Goal: Information Seeking & Learning: Learn about a topic

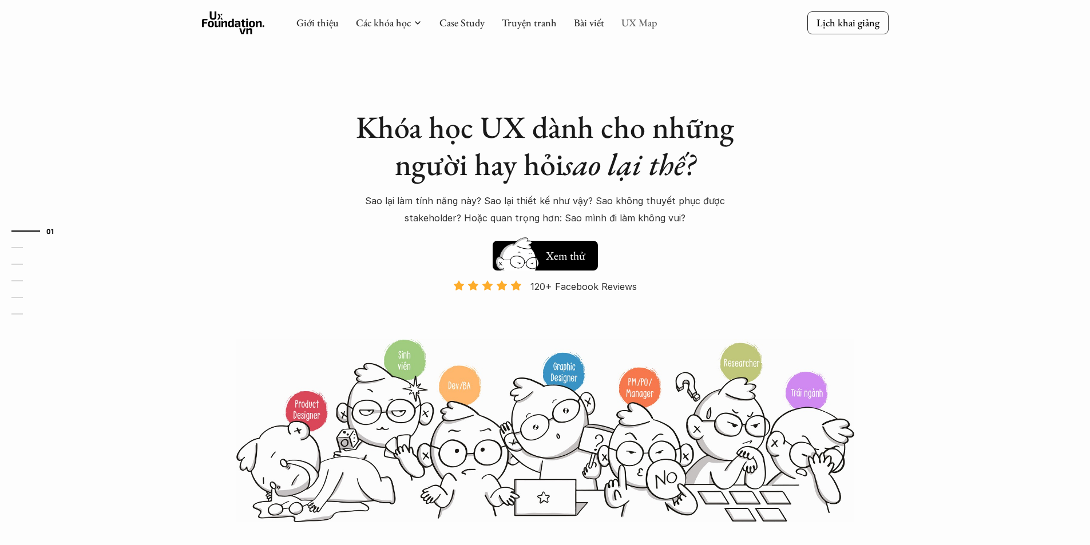
click at [648, 28] on link "UX Map" at bounding box center [640, 22] width 36 height 13
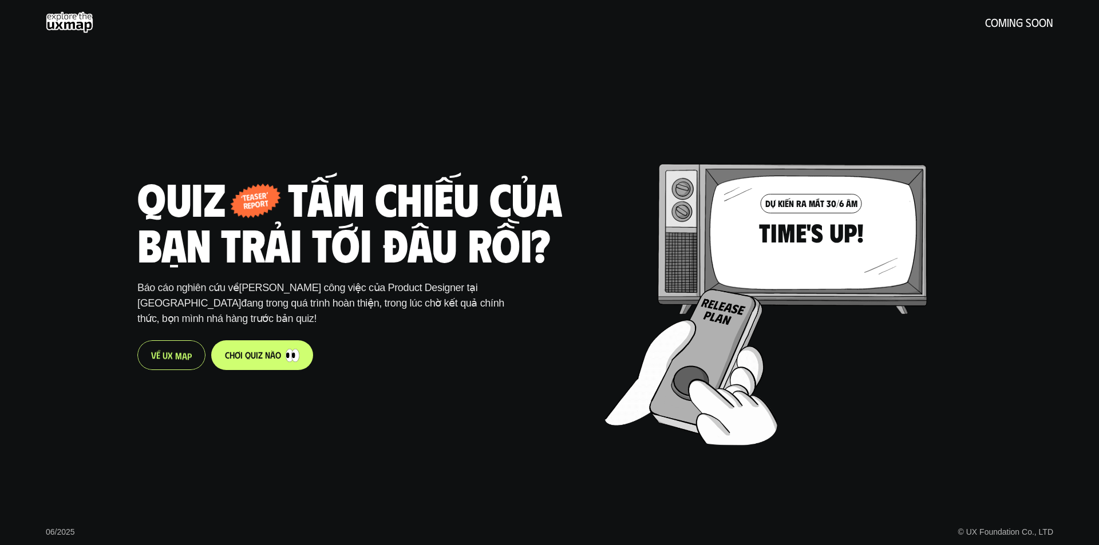
click at [168, 355] on p "V ề U X M a p" at bounding box center [171, 355] width 41 height 11
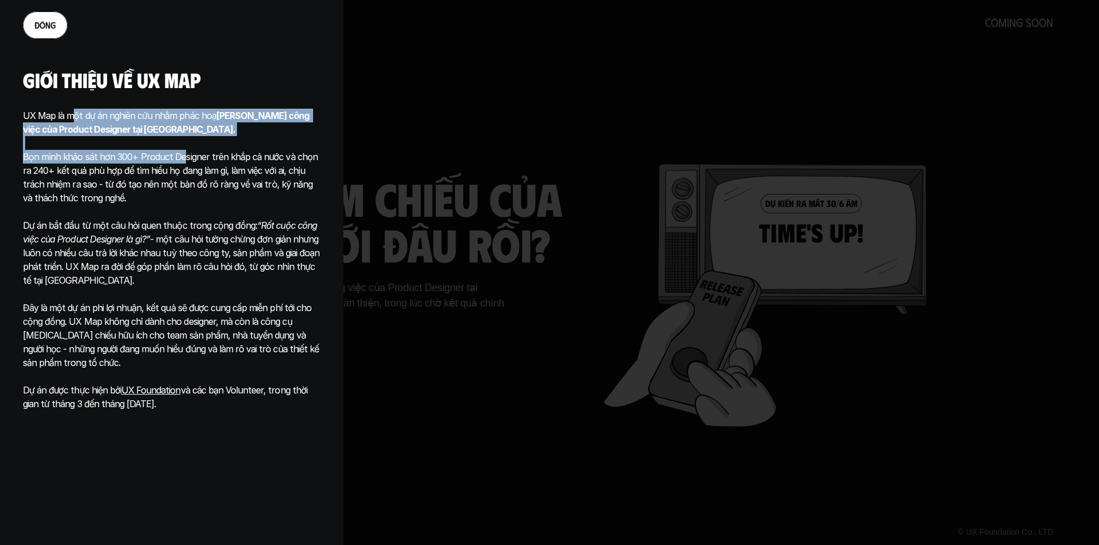
drag, startPoint x: 73, startPoint y: 108, endPoint x: 180, endPoint y: 151, distance: 115.5
click at [180, 151] on div "Giới thiệu về ux map UX Map là một dự án nghiên cứu nhằm phác hoạ Phạm vi công …" at bounding box center [172, 240] width 298 height 342
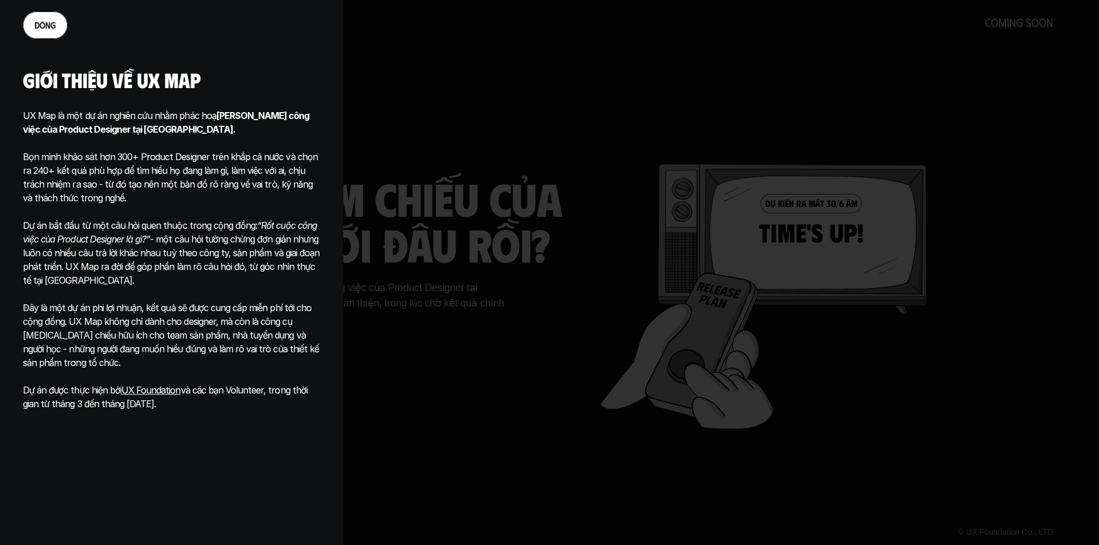
click at [47, 169] on p "Bọn mình khảo sát hơn 300+ Product Designer trên khắp cả nước và chọn ra 240+ k…" at bounding box center [172, 170] width 298 height 69
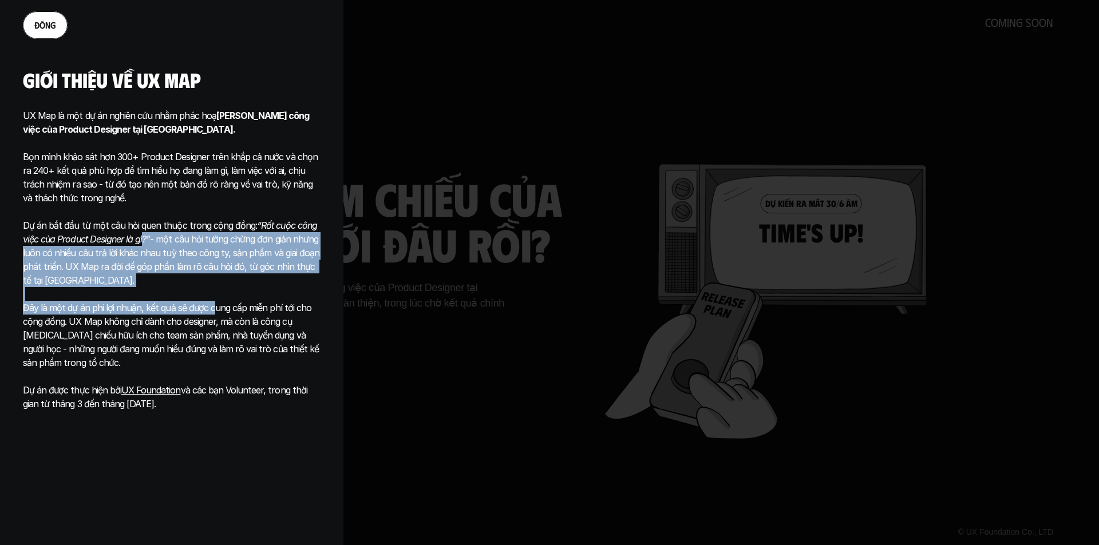
drag, startPoint x: 141, startPoint y: 244, endPoint x: 211, endPoint y: 308, distance: 94.8
click at [211, 308] on div "UX Map là một dự án nghiên cứu nhằm phác hoạ Phạm vi công việc của Product Desi…" at bounding box center [172, 260] width 298 height 302
click at [470, 295] on div at bounding box center [549, 272] width 1099 height 545
click at [361, 336] on div at bounding box center [549, 272] width 1099 height 545
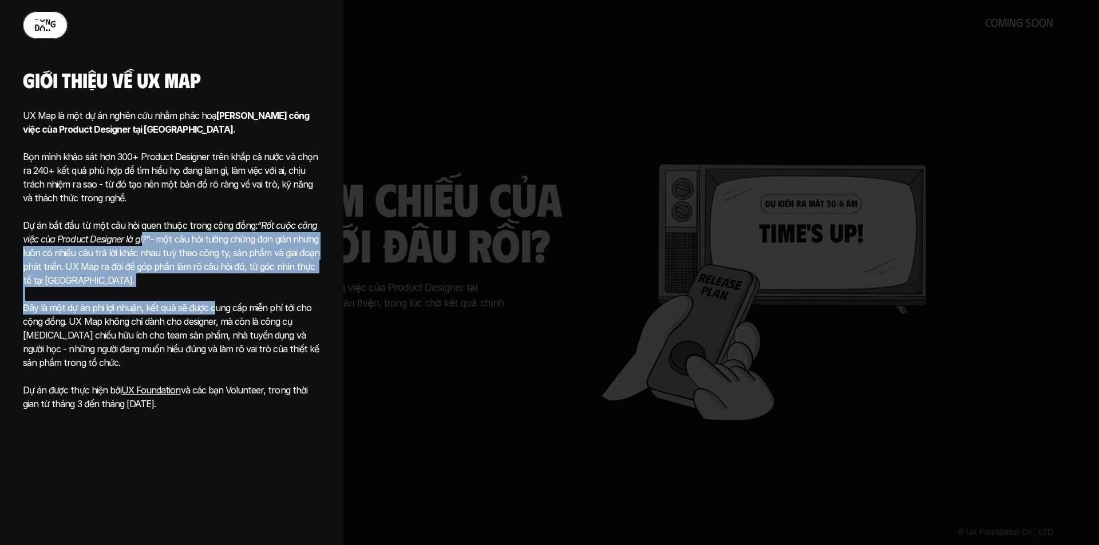
click at [47, 27] on p "đ ó n g" at bounding box center [45, 24] width 22 height 11
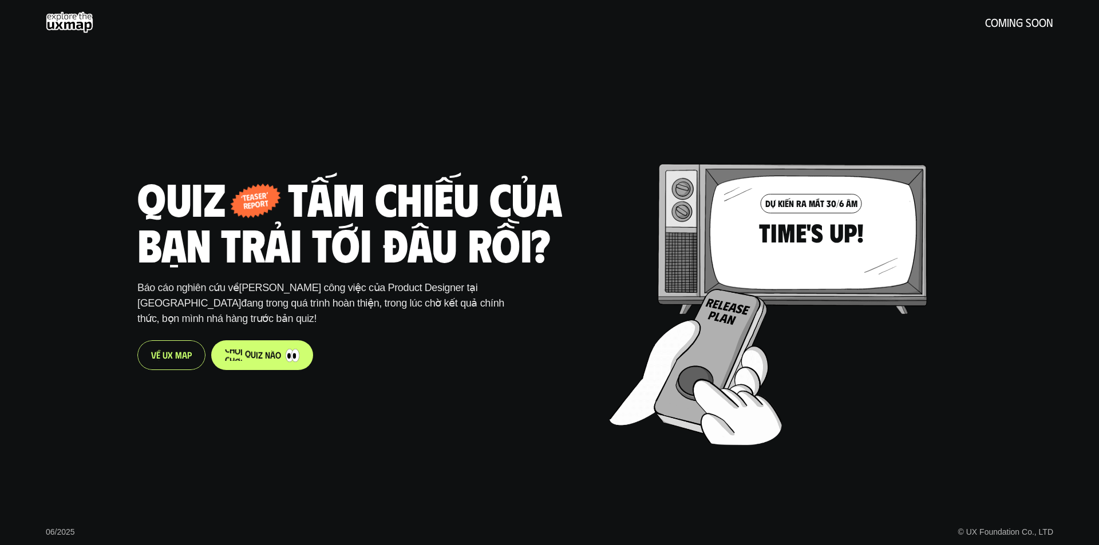
click at [277, 357] on span "o" at bounding box center [278, 355] width 6 height 11
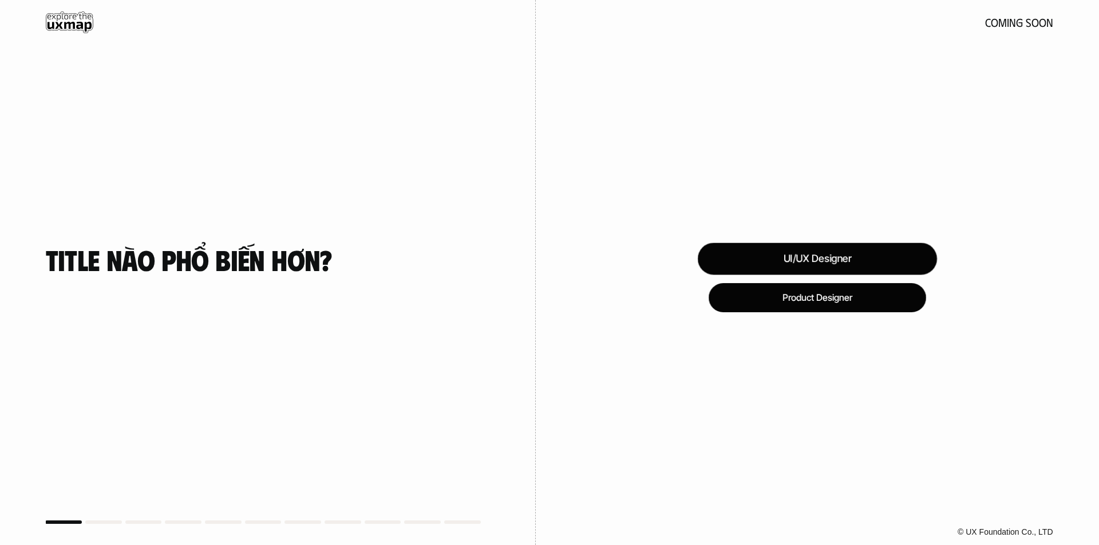
click at [821, 268] on div "UI/UX Designer" at bounding box center [816, 259] width 239 height 32
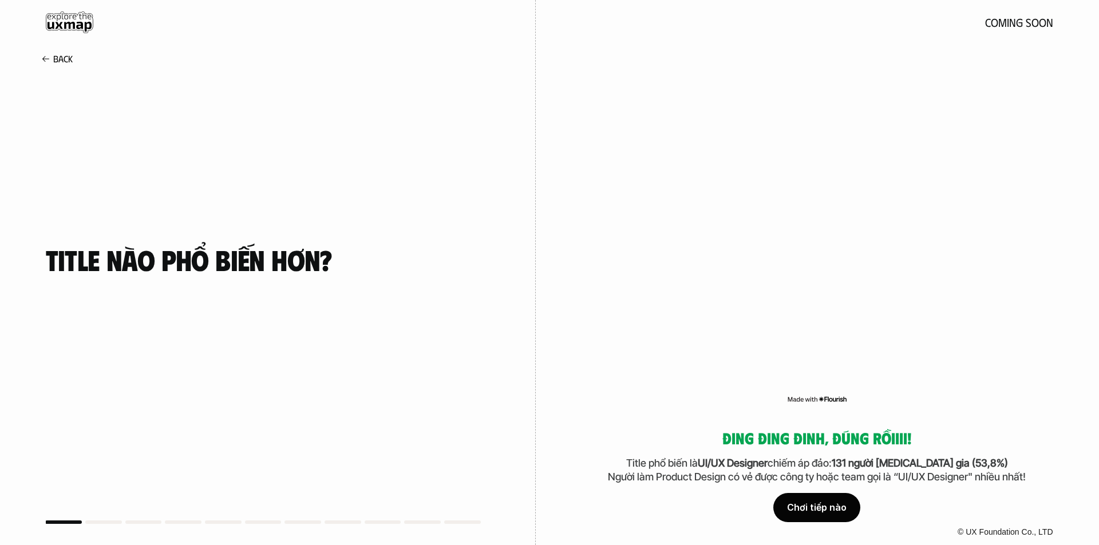
click at [815, 515] on div "Chơi tiếp nào" at bounding box center [816, 508] width 87 height 29
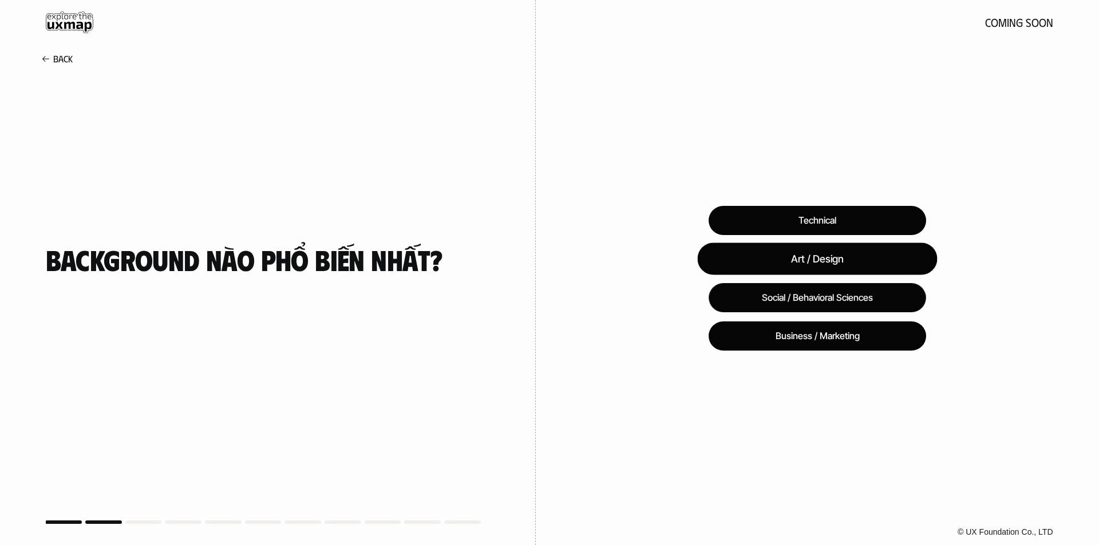
click at [887, 252] on div "Art / Design" at bounding box center [817, 259] width 240 height 32
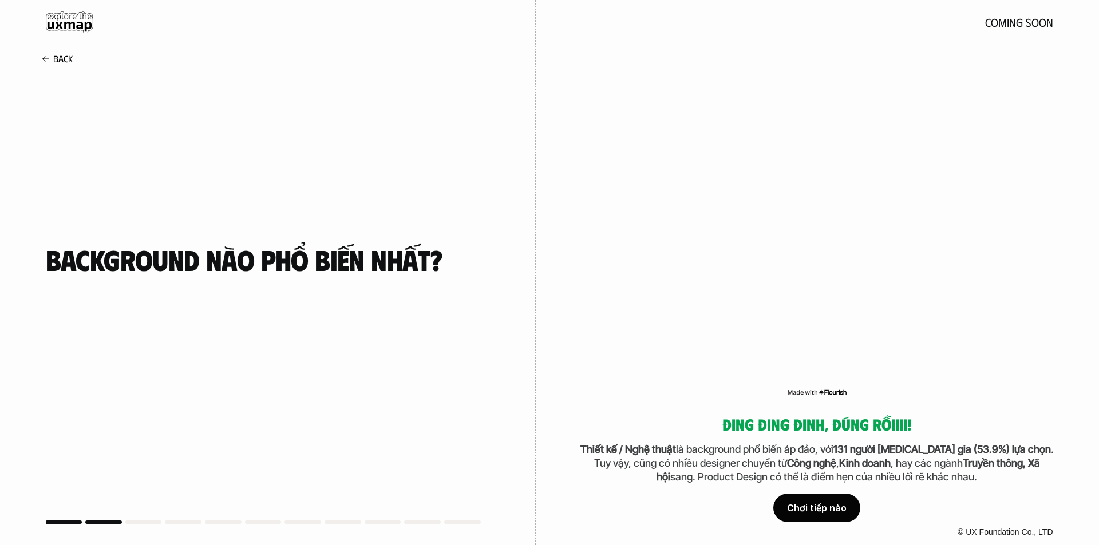
click at [849, 508] on div "Chơi tiếp nào" at bounding box center [816, 508] width 87 height 29
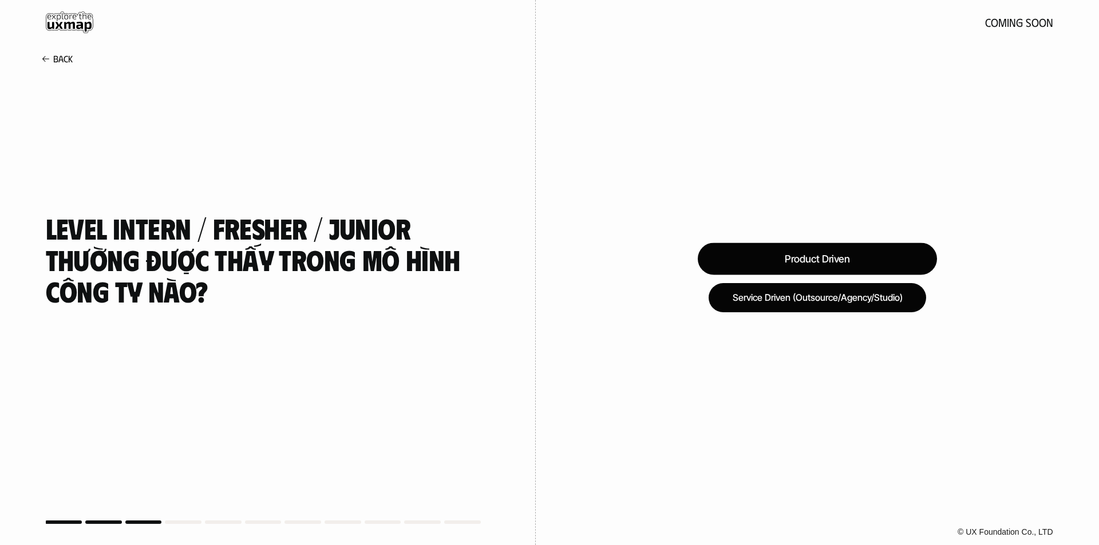
click at [824, 271] on div "Product Driven" at bounding box center [817, 259] width 239 height 32
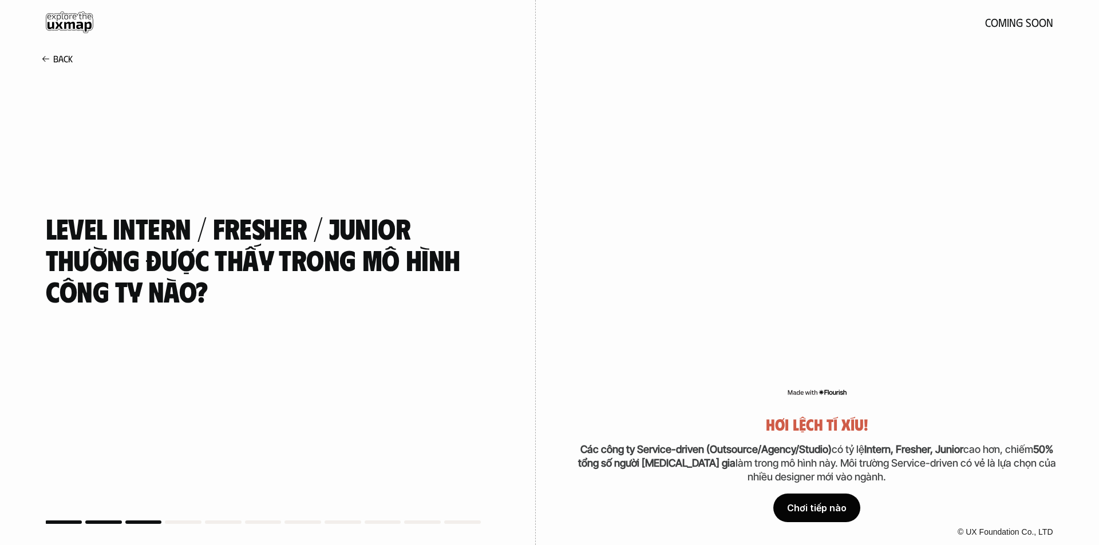
click at [831, 512] on div "Chơi tiếp nào" at bounding box center [816, 508] width 87 height 29
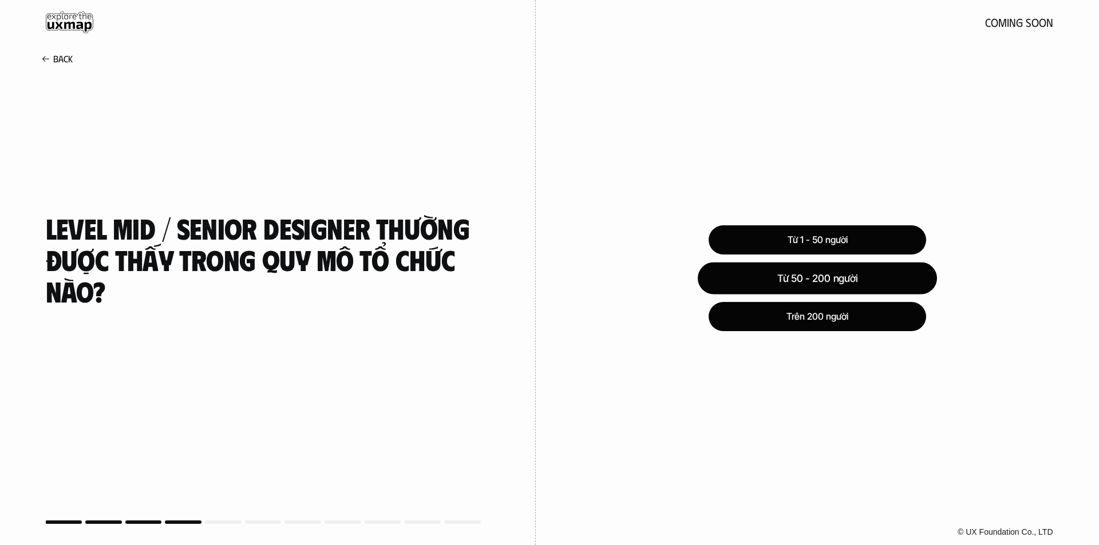
click at [853, 278] on div "Từ 50 - 200 người" at bounding box center [817, 278] width 239 height 32
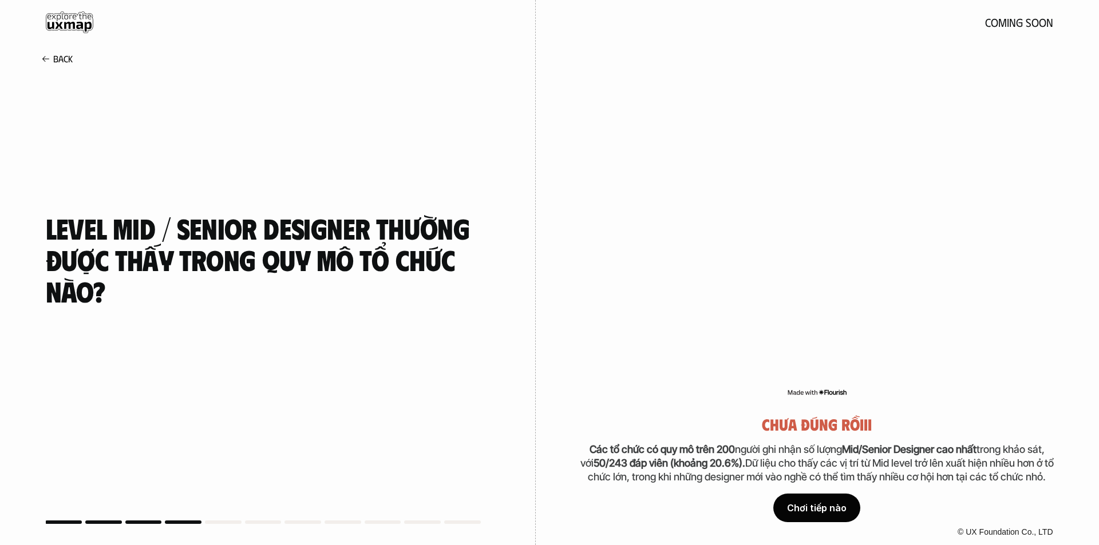
click at [828, 508] on div "Chơi tiếp nào" at bounding box center [816, 508] width 87 height 29
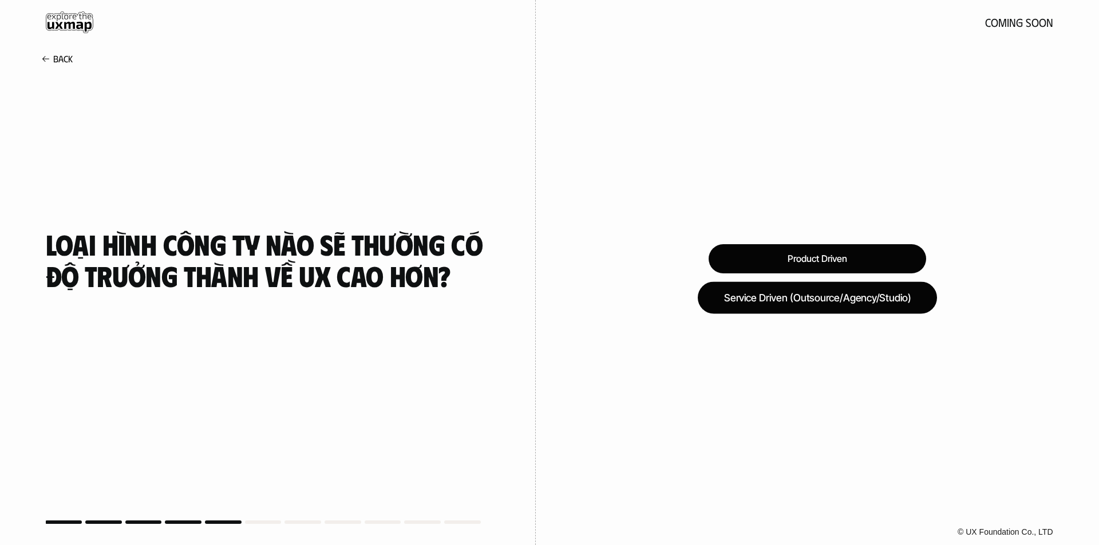
click at [804, 304] on div "Service Driven (Outsource/Agency/Studio)" at bounding box center [817, 298] width 239 height 32
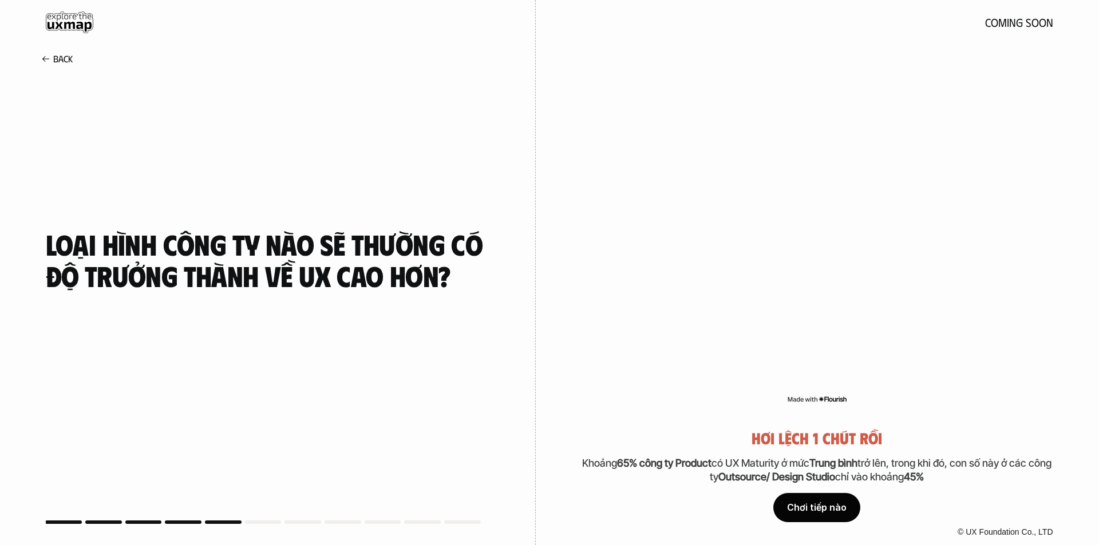
click at [814, 515] on div "Chơi tiếp nào" at bounding box center [816, 508] width 87 height 29
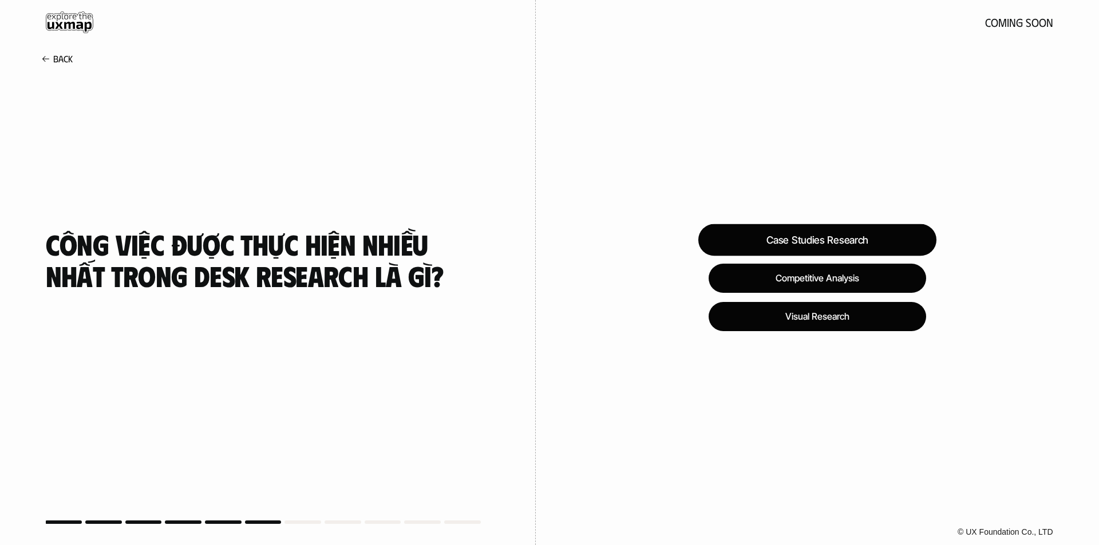
click at [884, 247] on div "Case Studies Research" at bounding box center [817, 240] width 238 height 32
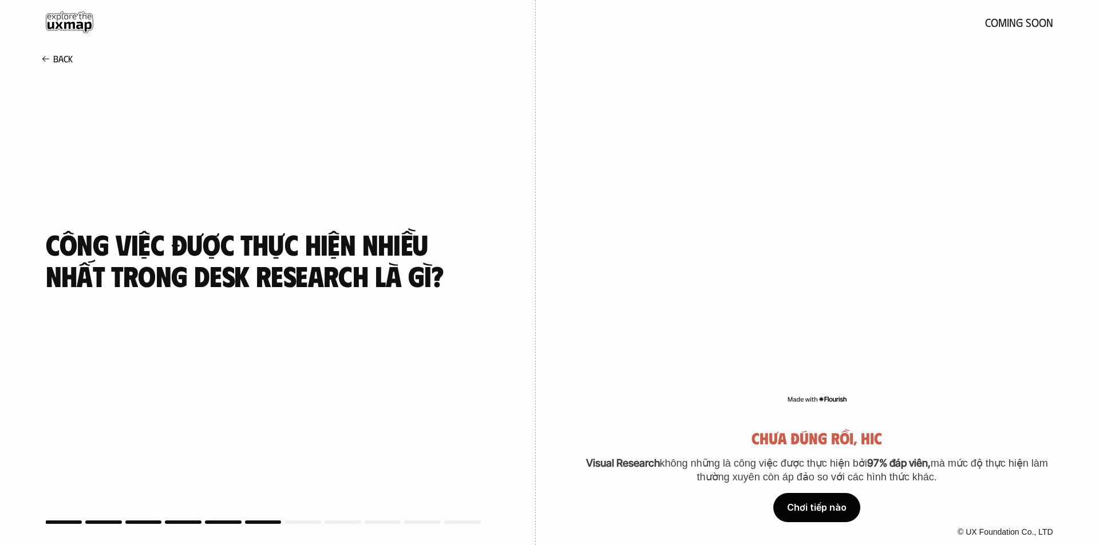
click at [802, 512] on div "Chơi tiếp nào" at bounding box center [816, 508] width 87 height 29
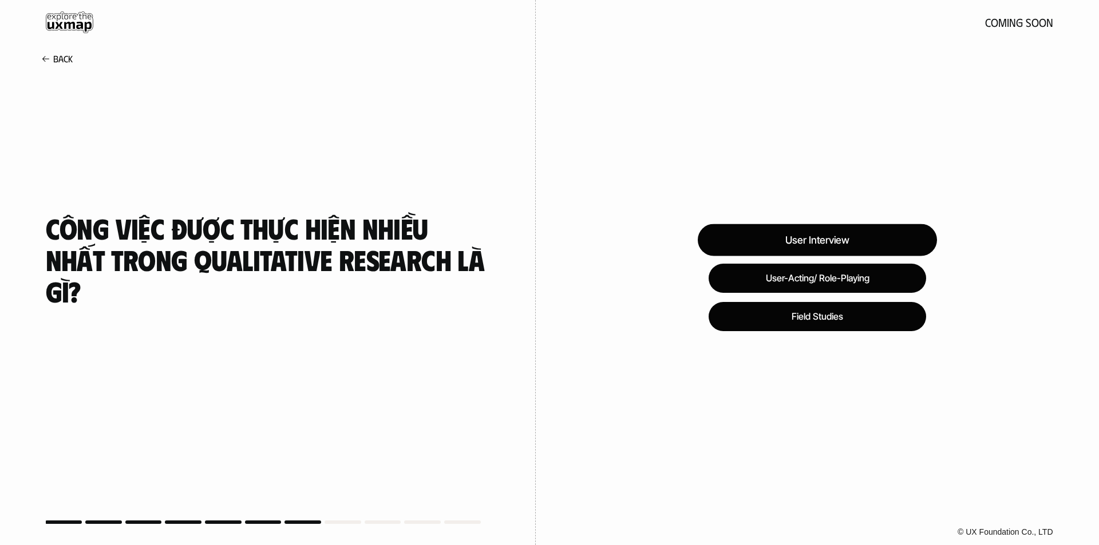
click at [898, 244] on div "User Interview" at bounding box center [817, 240] width 239 height 32
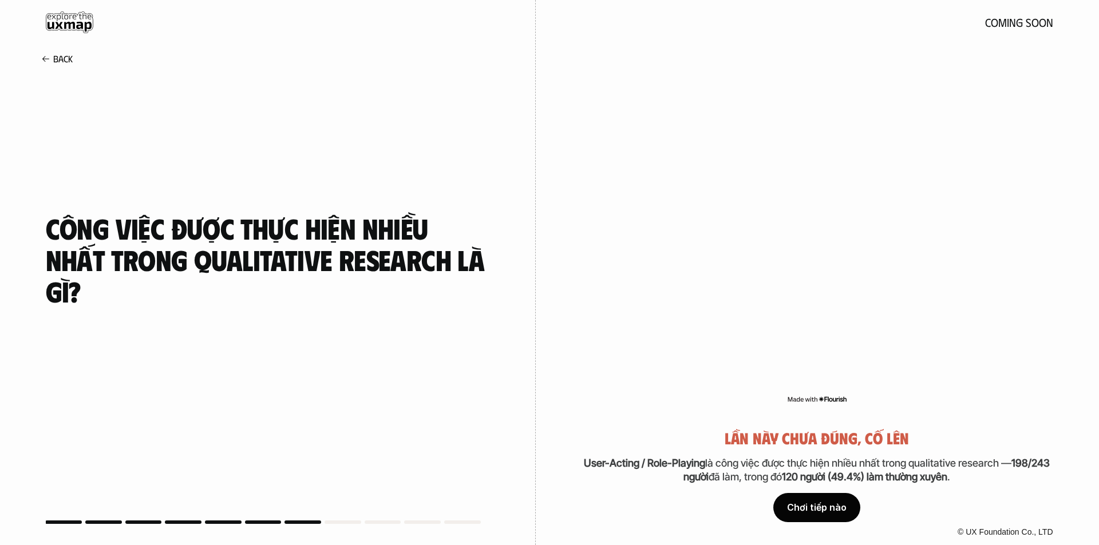
click at [823, 518] on div "Chơi tiếp nào" at bounding box center [816, 508] width 87 height 29
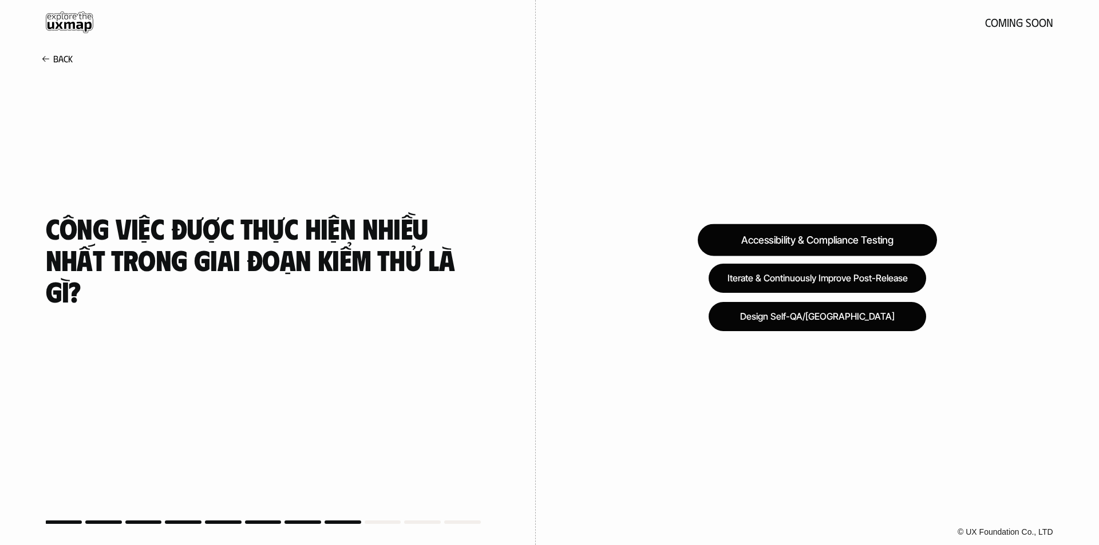
click at [874, 248] on div "Accessibility & Compliance Testing" at bounding box center [817, 240] width 239 height 32
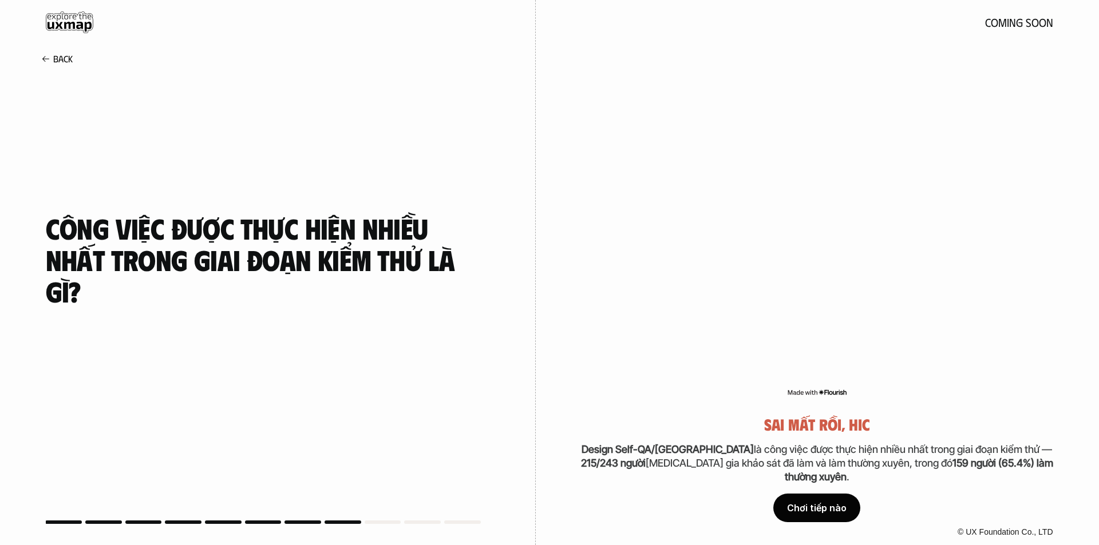
click at [813, 504] on div "Chơi tiếp nào" at bounding box center [816, 508] width 87 height 29
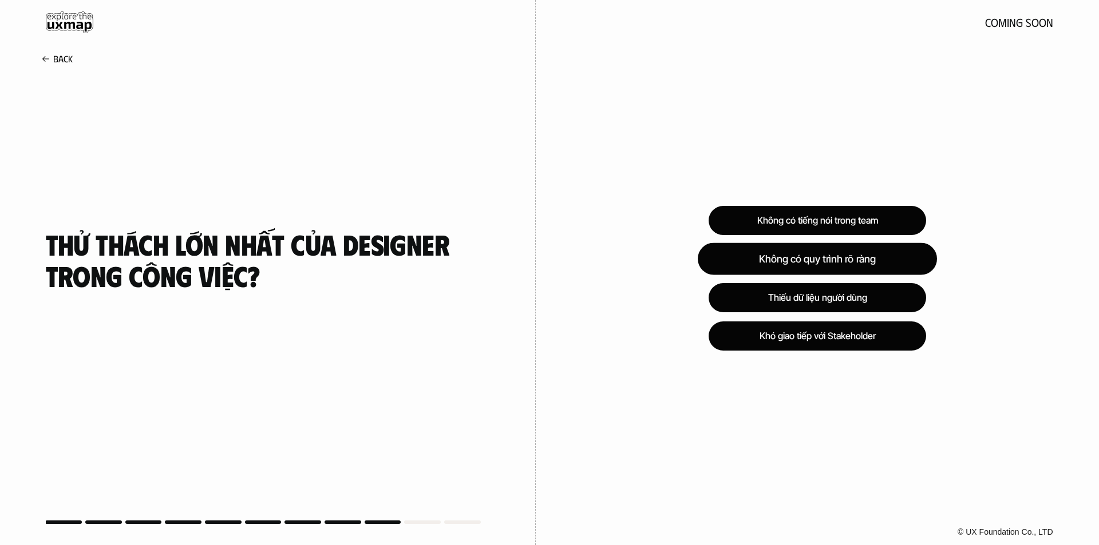
click at [852, 266] on div "Không có quy trình rõ ràng" at bounding box center [817, 259] width 239 height 32
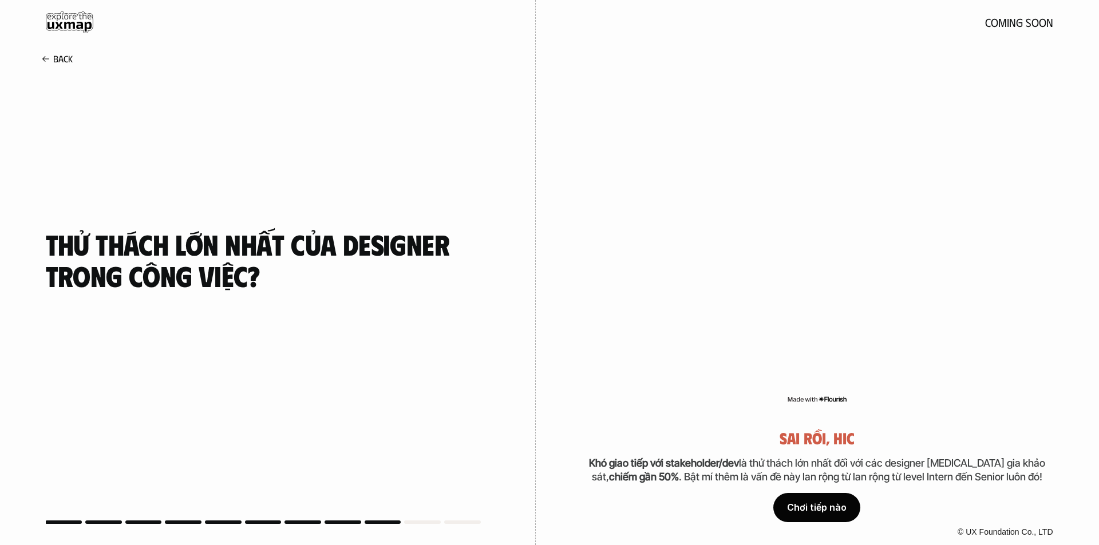
click at [816, 505] on div "Chơi tiếp nào" at bounding box center [816, 508] width 87 height 29
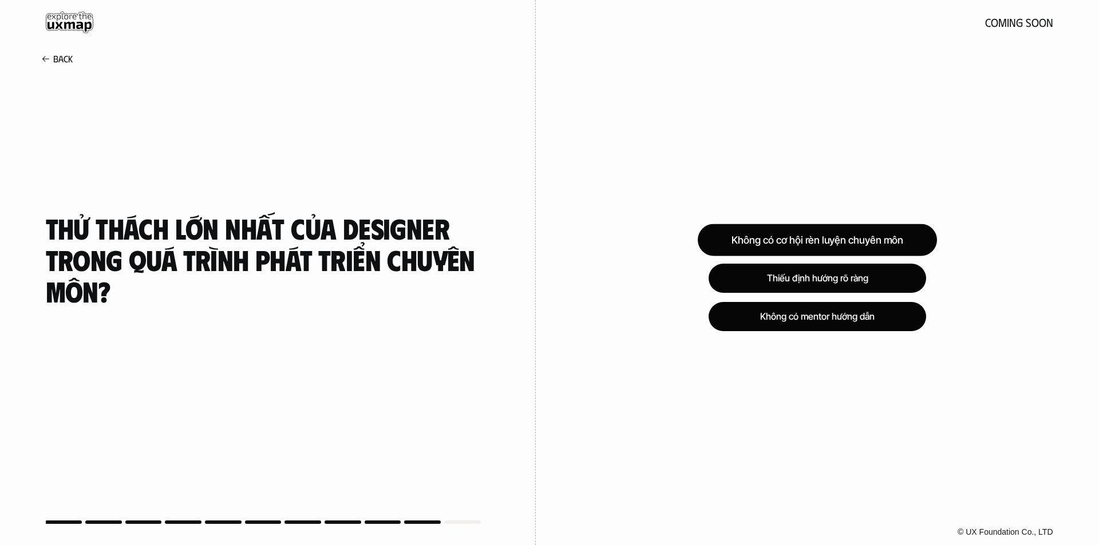
click at [869, 242] on div "Không có cơ hội rèn luyện chuyên môn" at bounding box center [817, 240] width 239 height 32
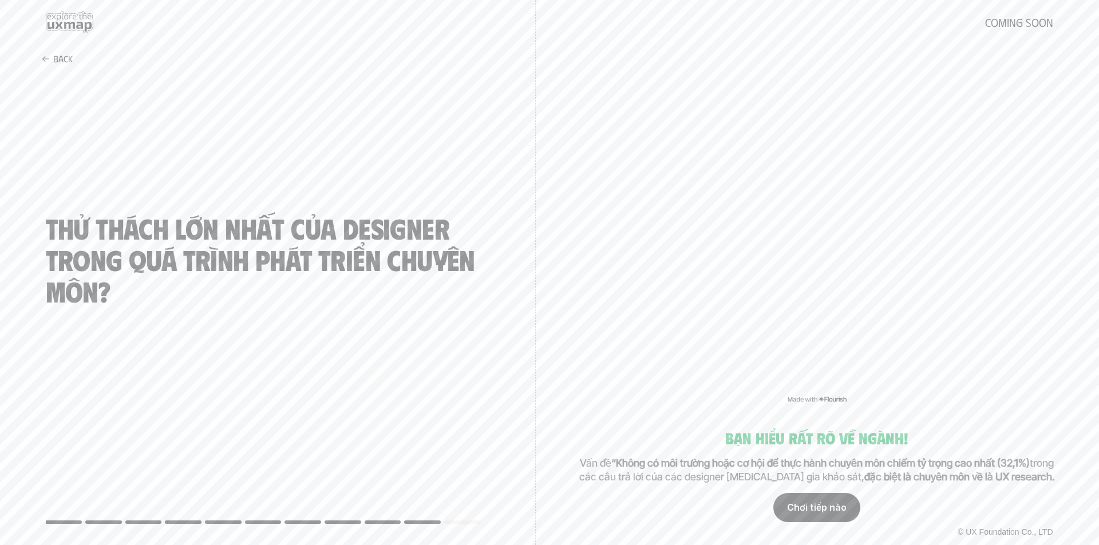
click at [822, 520] on div "© UX Foundation Co., LTD" at bounding box center [817, 533] width 563 height 26
click at [824, 509] on div "Chơi tiếp nào" at bounding box center [816, 508] width 87 height 29
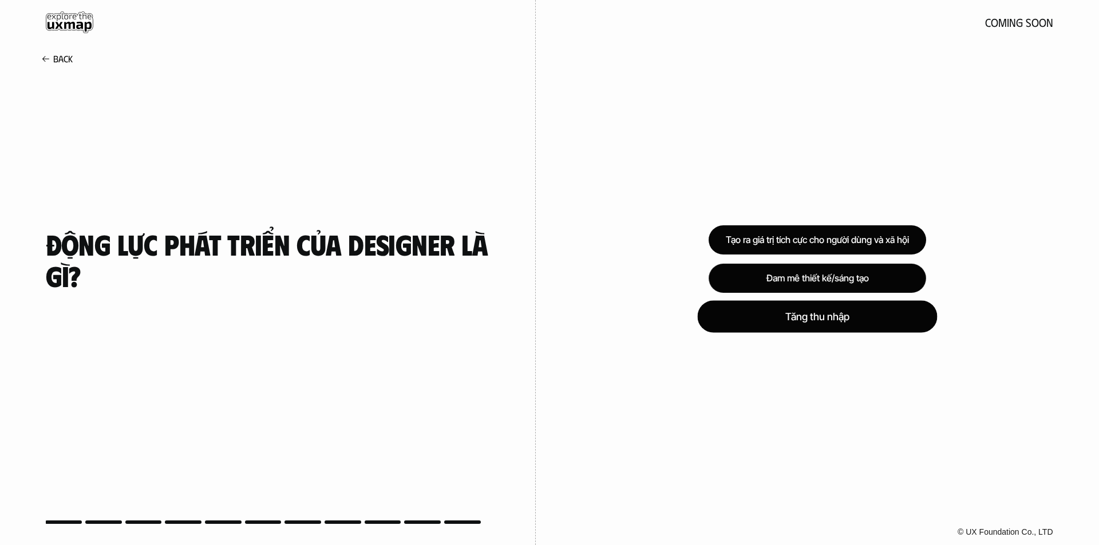
click at [880, 319] on div "Tăng thu nhập" at bounding box center [817, 316] width 240 height 32
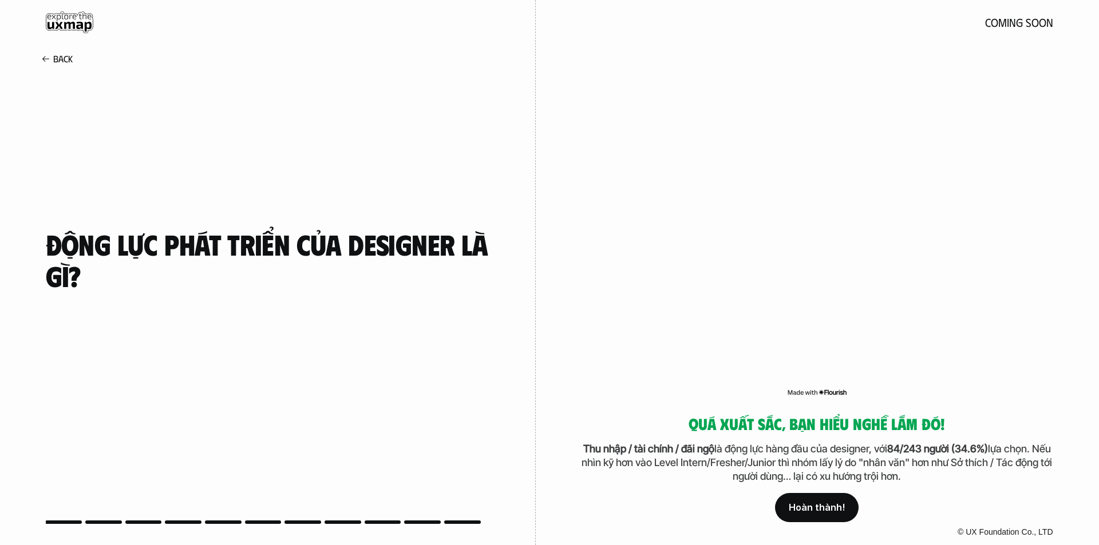
click at [833, 520] on div "© UX Foundation Co., LTD" at bounding box center [817, 533] width 563 height 26
click at [833, 505] on p "Hoàn thành!" at bounding box center [817, 507] width 56 height 11
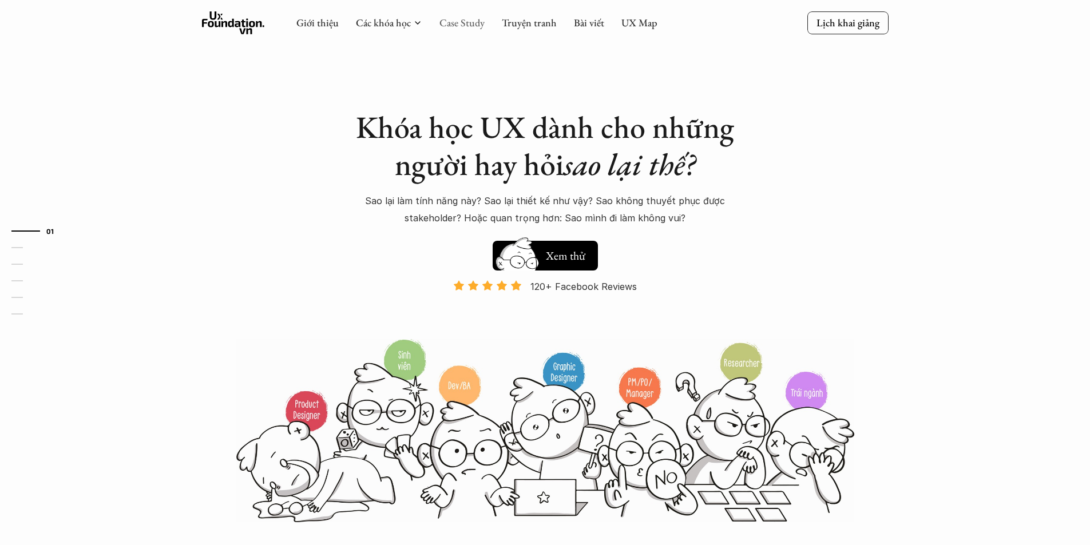
click at [468, 23] on link "Case Study" at bounding box center [462, 22] width 45 height 13
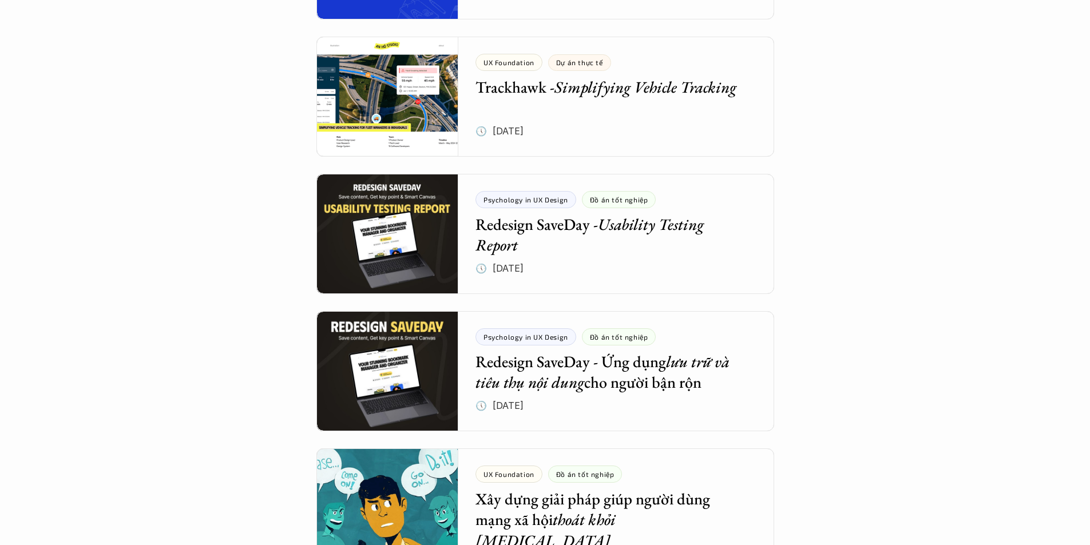
scroll to position [1087, 0]
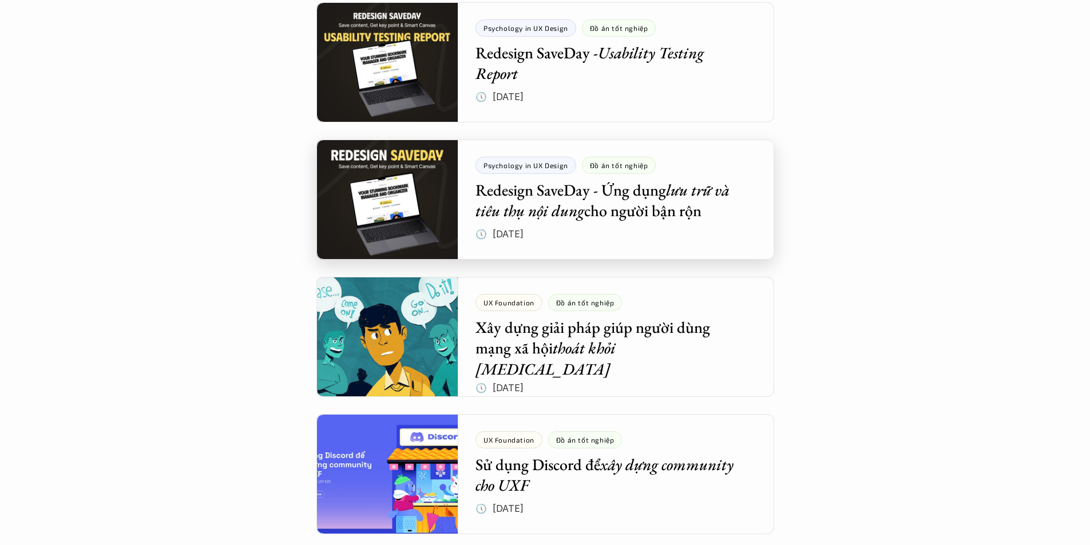
click at [636, 219] on div at bounding box center [545, 200] width 458 height 120
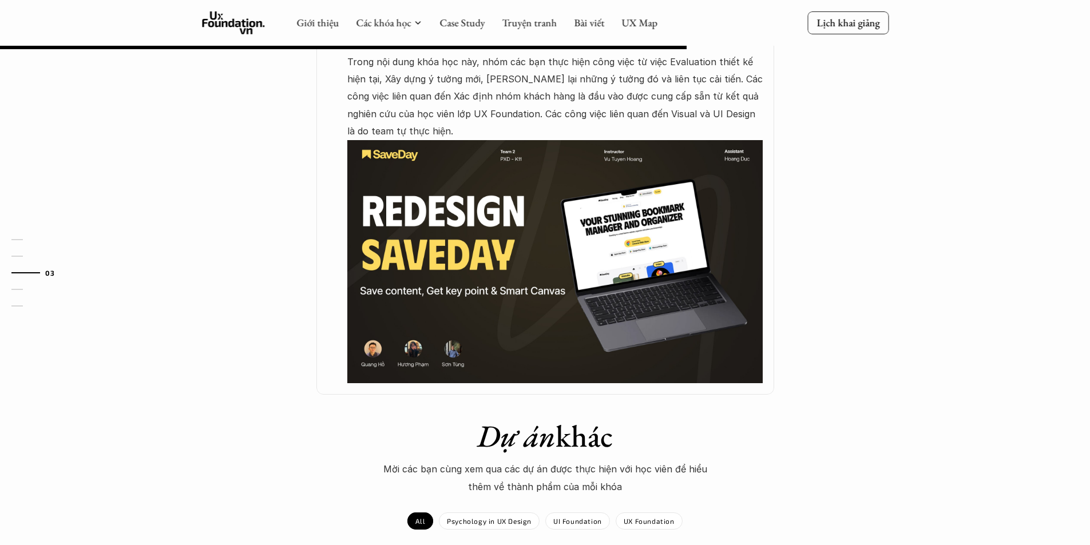
scroll to position [515, 0]
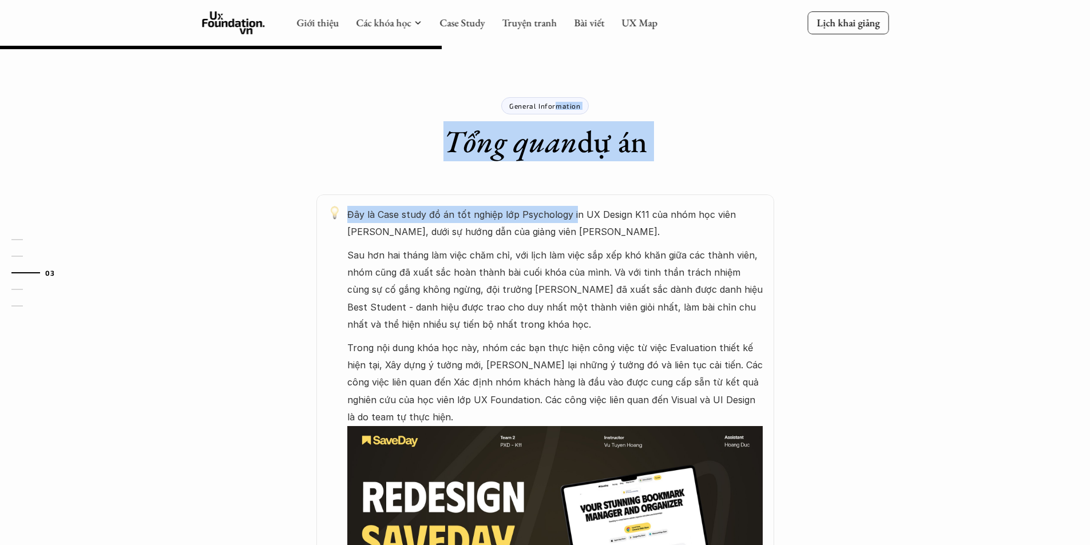
drag, startPoint x: 555, startPoint y: 102, endPoint x: 572, endPoint y: 222, distance: 120.8
click at [572, 222] on div "General Information Tổng quan dự án Đây là Case study đồ án tốt nghiệp lớp Psyc…" at bounding box center [545, 372] width 687 height 618
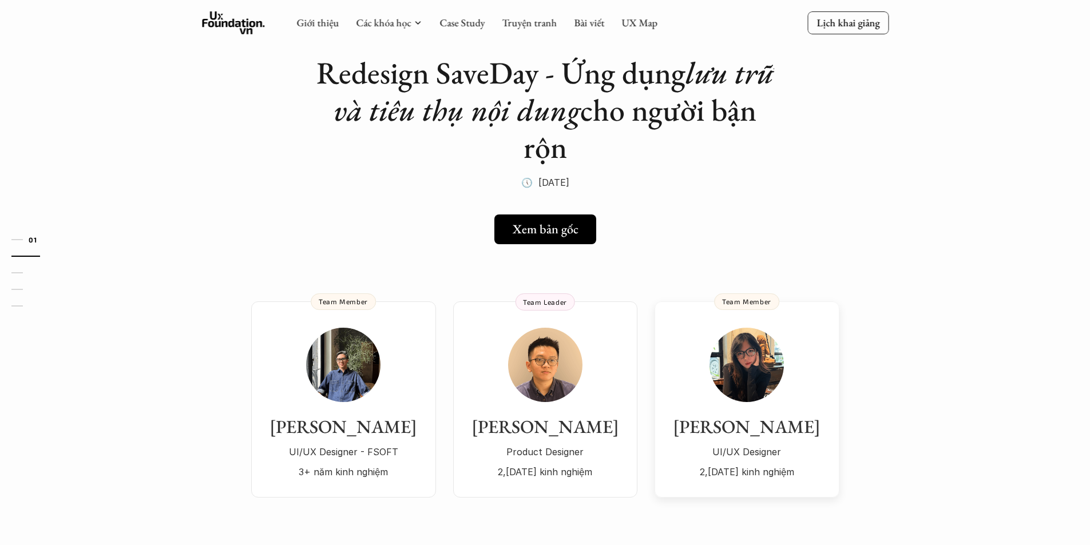
scroll to position [0, 0]
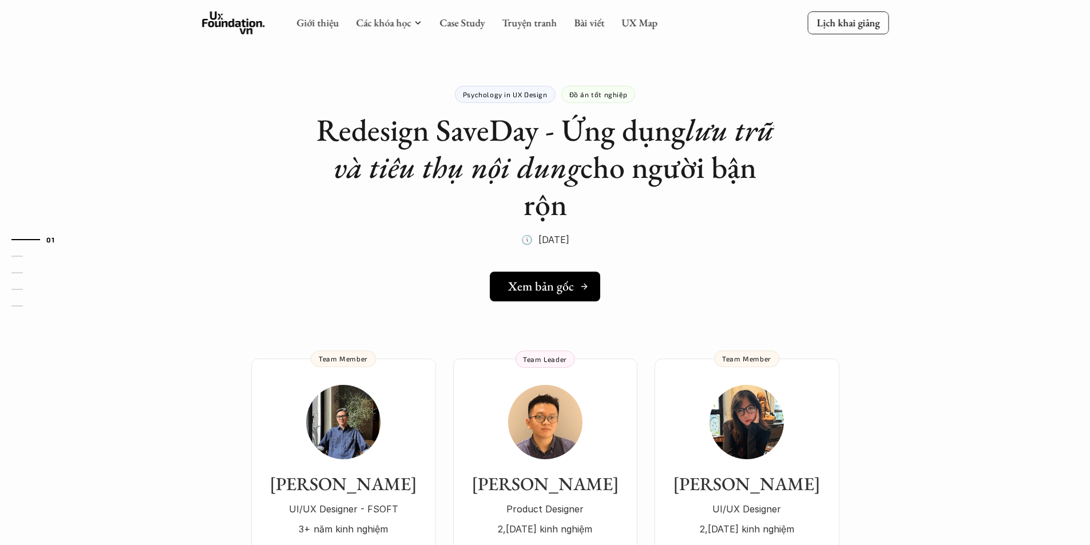
click at [564, 290] on h5 "Xem bản gốc" at bounding box center [541, 286] width 66 height 15
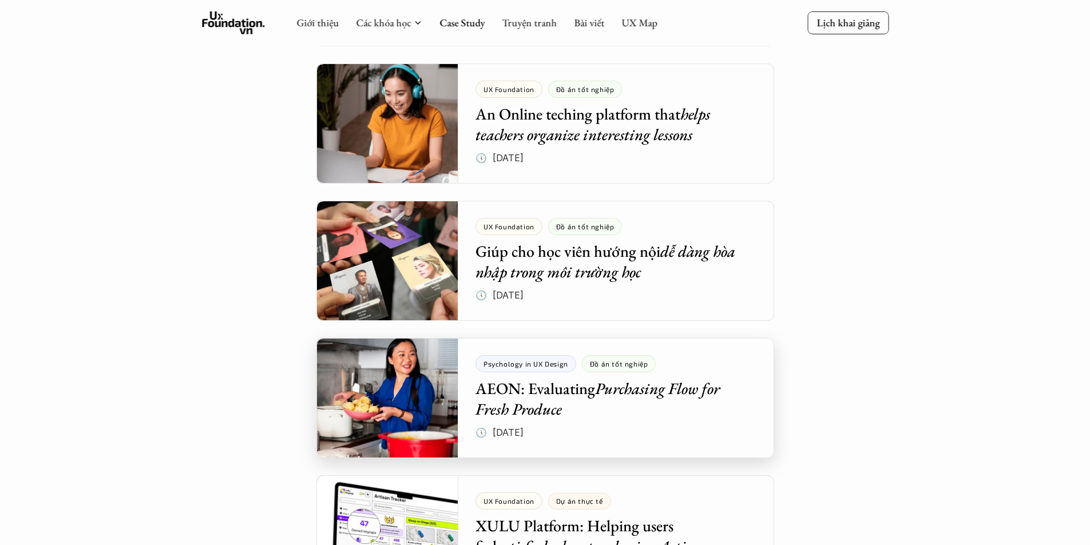
scroll to position [4128, 0]
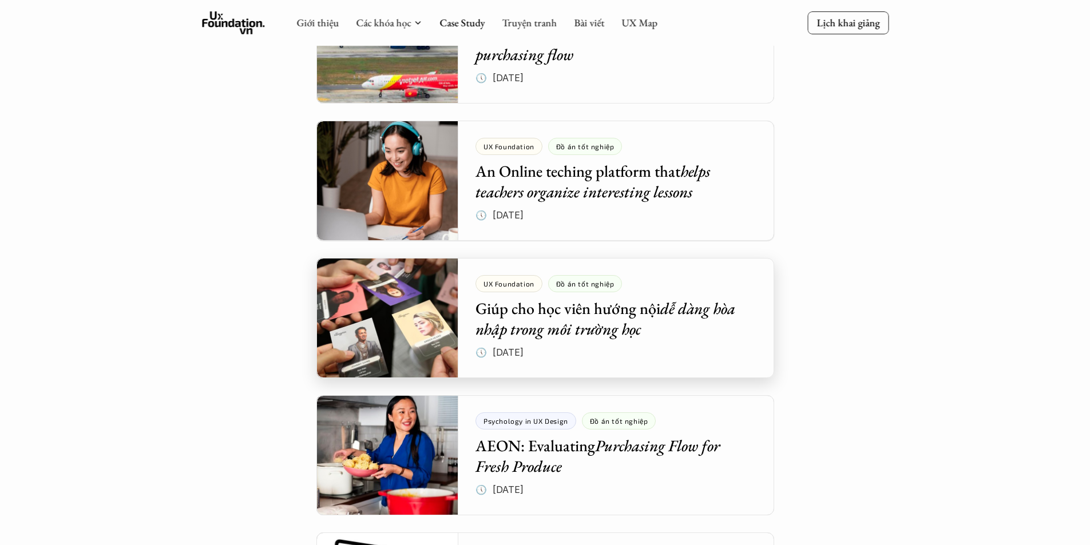
click at [687, 337] on div at bounding box center [545, 318] width 458 height 120
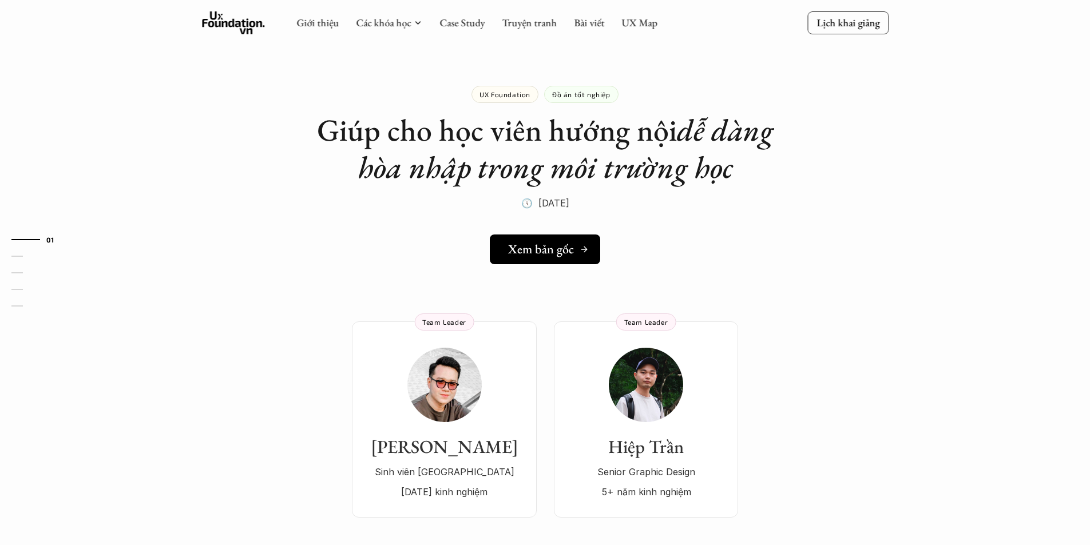
click at [520, 254] on h5 "Xem bản gốc" at bounding box center [541, 249] width 66 height 15
